Goal: Obtain resource: Download file/media

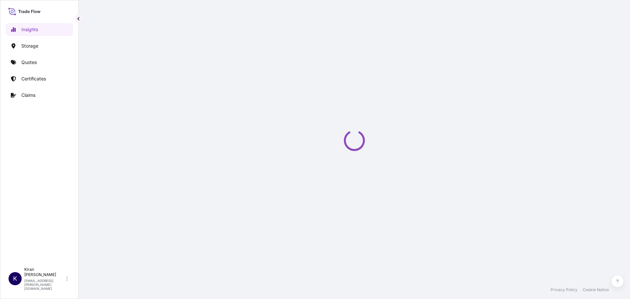
select select "2025"
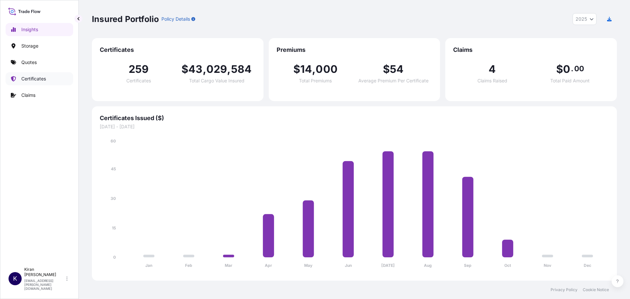
click at [33, 76] on p "Certificates" at bounding box center [33, 78] width 25 height 7
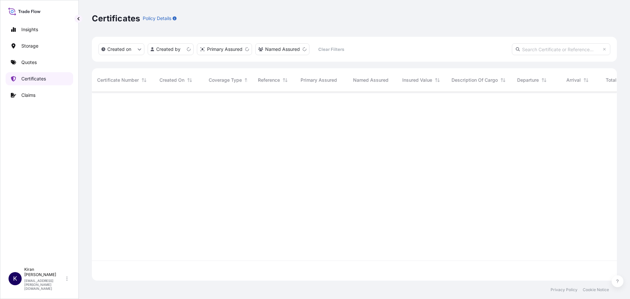
scroll to position [187, 520]
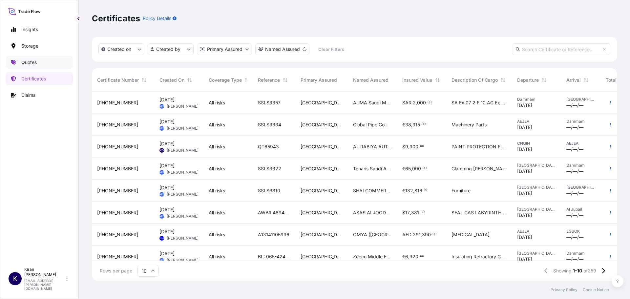
click at [48, 63] on link "Quotes" at bounding box center [40, 62] width 68 height 13
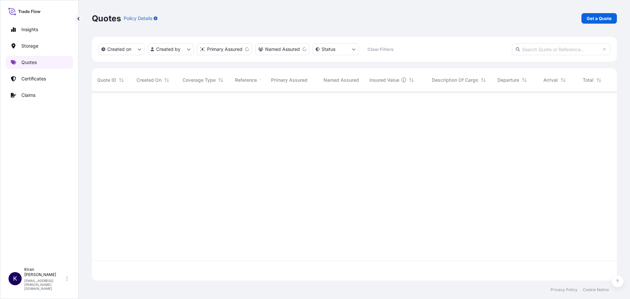
scroll to position [187, 520]
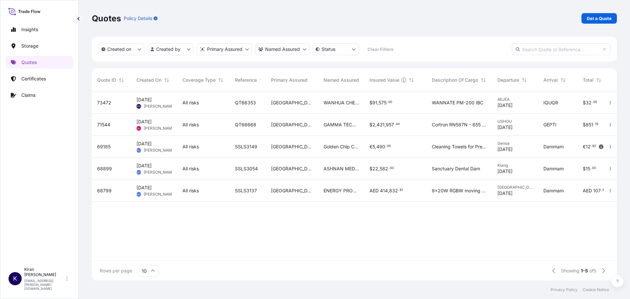
click at [168, 103] on span "Oct 6, 2025 KG Kiran Ghafoor" at bounding box center [153, 102] width 35 height 12
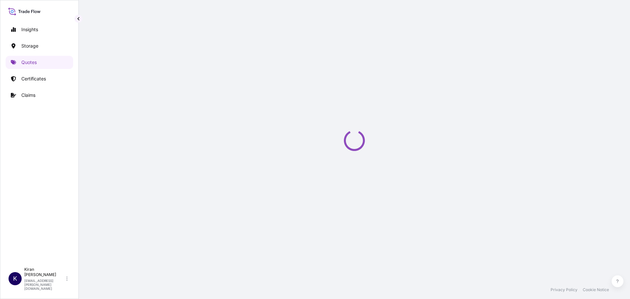
select select "Road / Inland"
select select "Water"
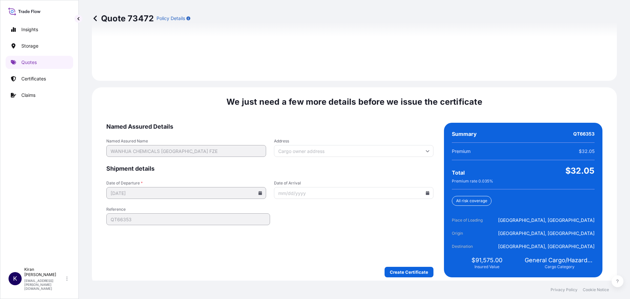
scroll to position [964, 0]
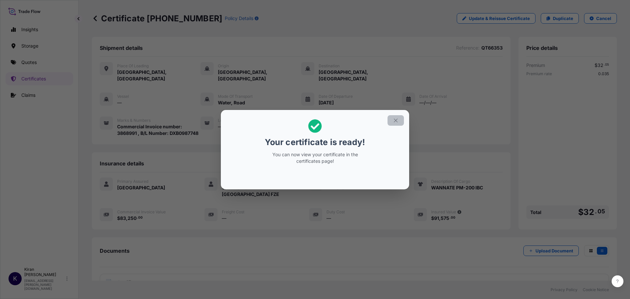
click at [394, 122] on icon "button" at bounding box center [395, 120] width 6 height 6
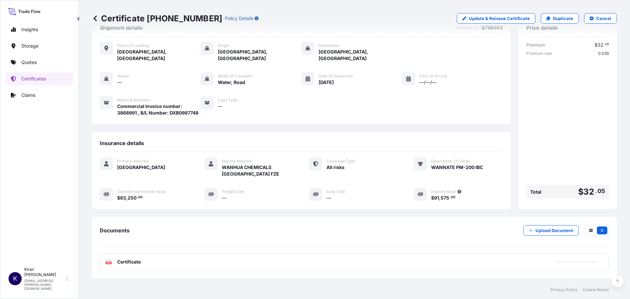
scroll to position [59, 0]
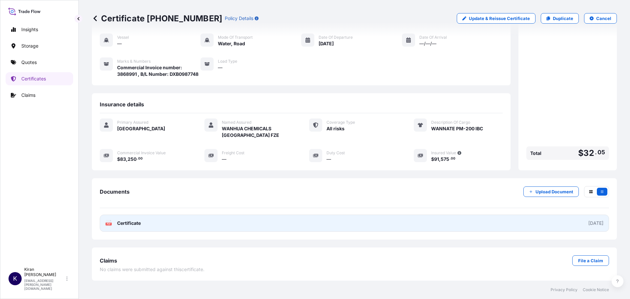
click at [539, 225] on link "PDF Certificate 2025-10-06" at bounding box center [354, 222] width 509 height 17
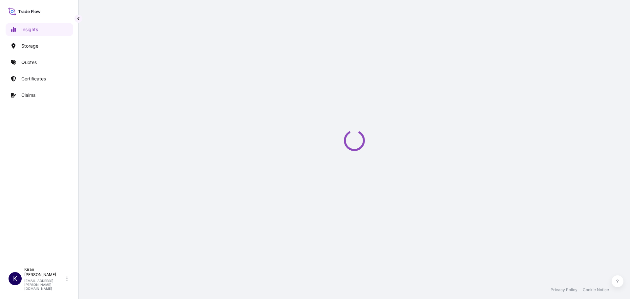
select select "2025"
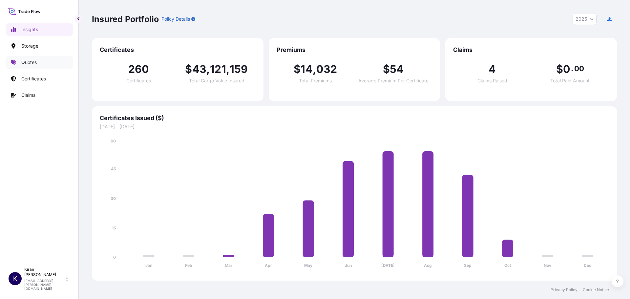
click at [34, 58] on link "Quotes" at bounding box center [40, 62] width 68 height 13
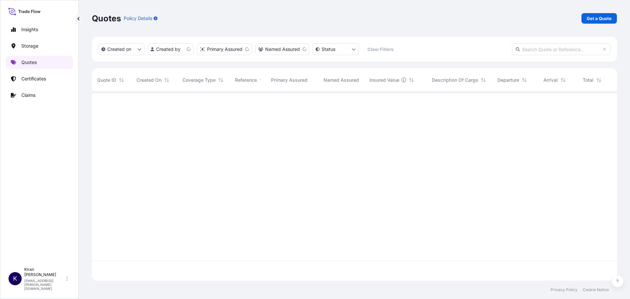
scroll to position [187, 520]
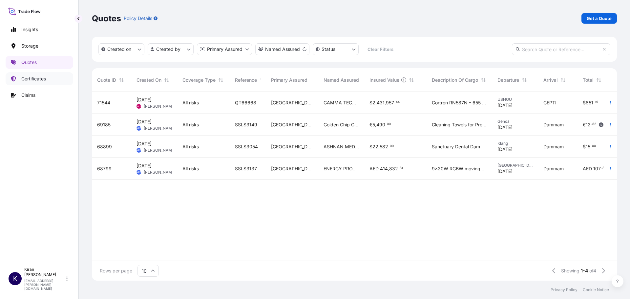
click at [39, 79] on p "Certificates" at bounding box center [33, 78] width 25 height 7
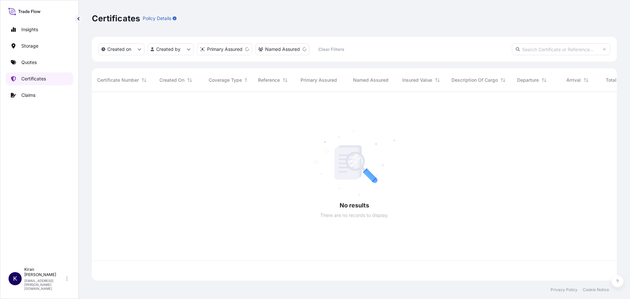
scroll to position [187, 520]
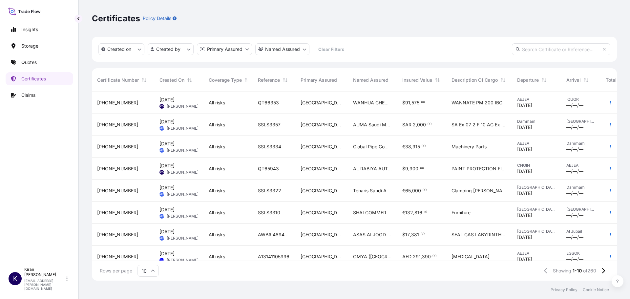
click at [184, 106] on span "Kiran Ghafoor" at bounding box center [183, 106] width 32 height 5
